Goal: Task Accomplishment & Management: Use online tool/utility

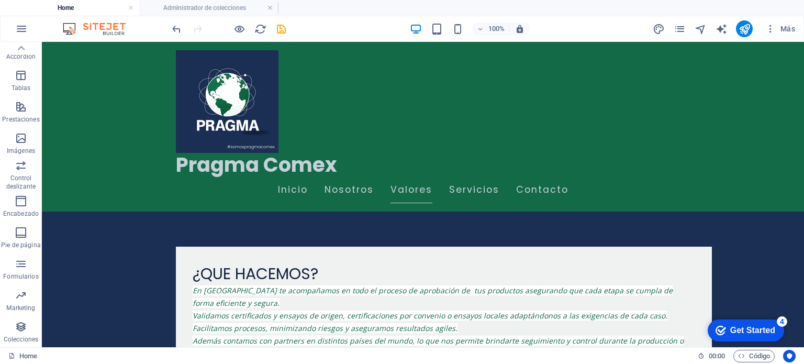
scroll to position [901, 0]
click at [746, 32] on icon "publish" at bounding box center [744, 29] width 12 height 12
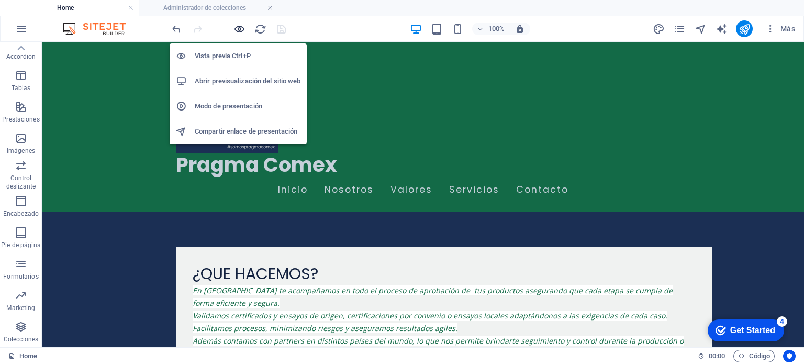
click at [238, 29] on icon "button" at bounding box center [239, 29] width 12 height 12
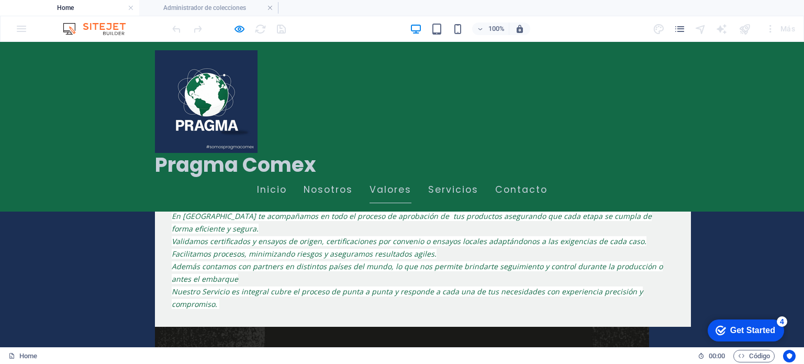
click at [280, 25] on div at bounding box center [228, 28] width 117 height 17
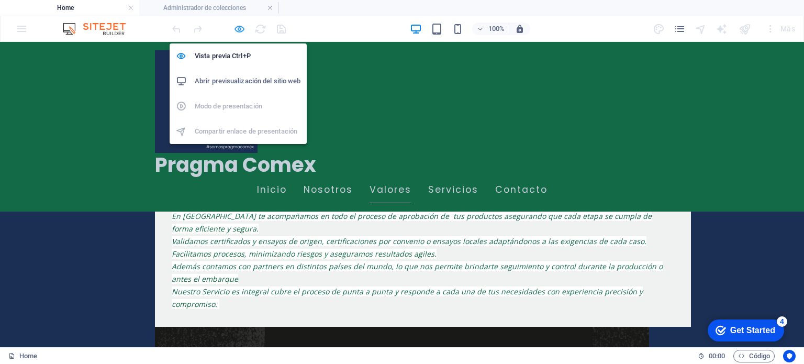
click at [238, 25] on icon "button" at bounding box center [239, 29] width 12 height 12
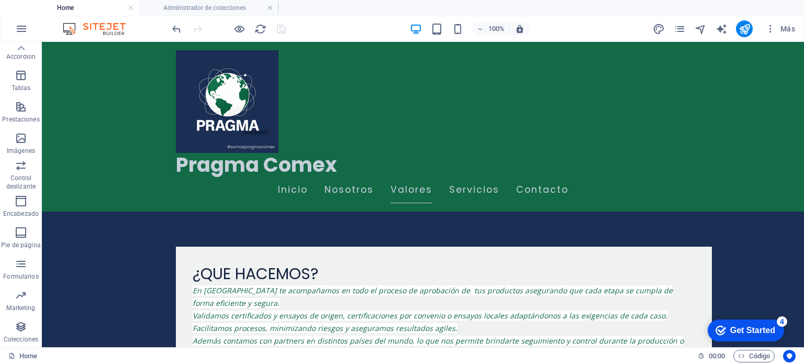
click at [283, 30] on div at bounding box center [228, 28] width 117 height 17
click at [744, 23] on icon "publish" at bounding box center [744, 29] width 12 height 12
click at [747, 29] on icon "publish" at bounding box center [744, 29] width 12 height 12
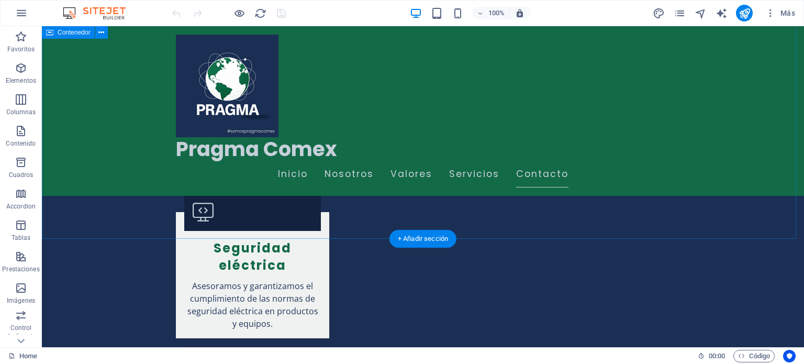
scroll to position [2302, 0]
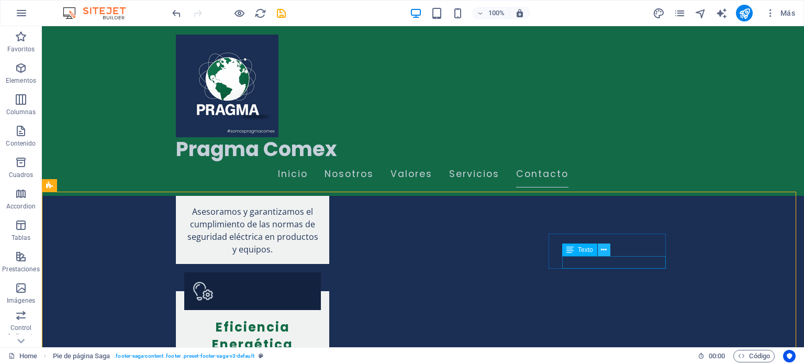
click at [602, 247] on icon at bounding box center [604, 249] width 6 height 11
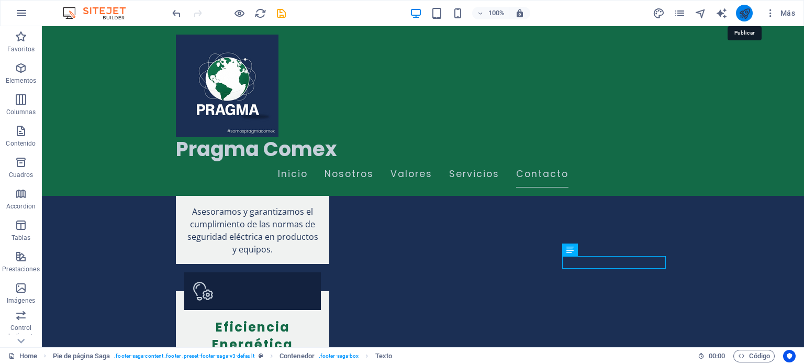
click at [747, 13] on icon "publish" at bounding box center [744, 13] width 12 height 12
